Goal: Register for event/course

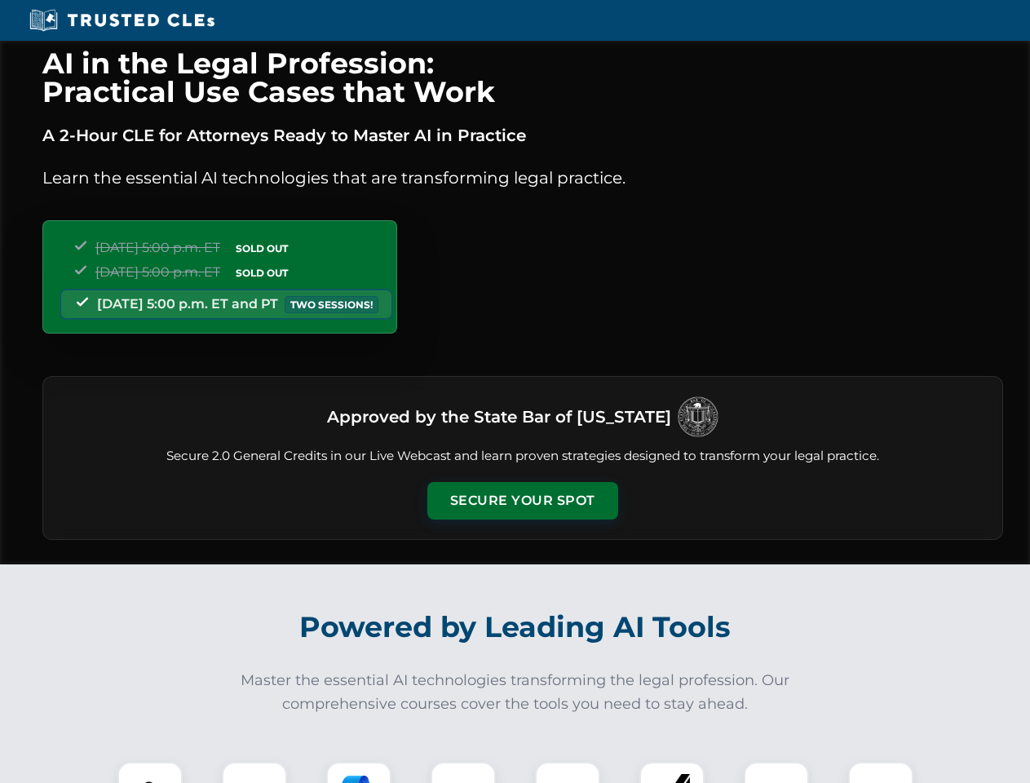
click at [522, 501] on button "Secure Your Spot" at bounding box center [522, 501] width 191 height 38
click at [150, 773] on img at bounding box center [149, 794] width 47 height 47
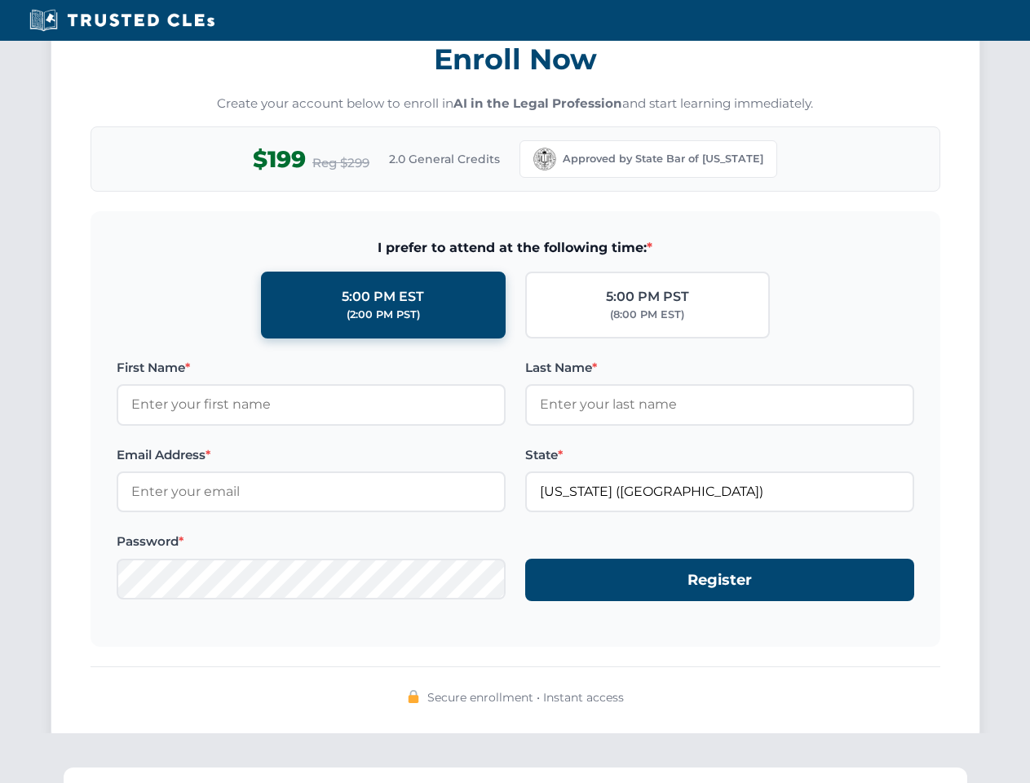
scroll to position [1601, 0]
